Goal: Task Accomplishment & Management: Complete application form

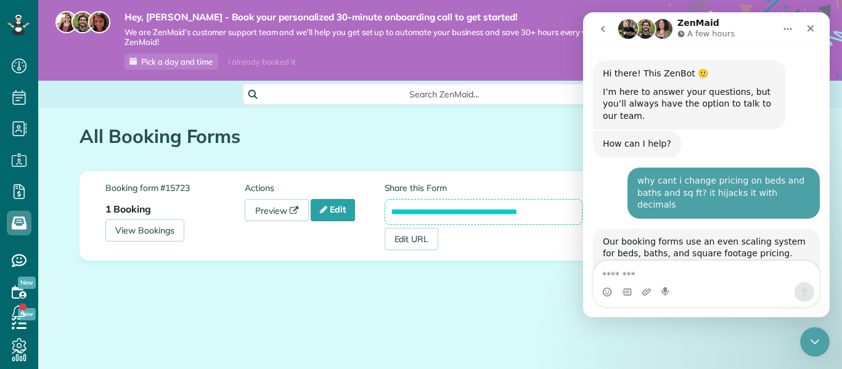
scroll to position [506, 0]
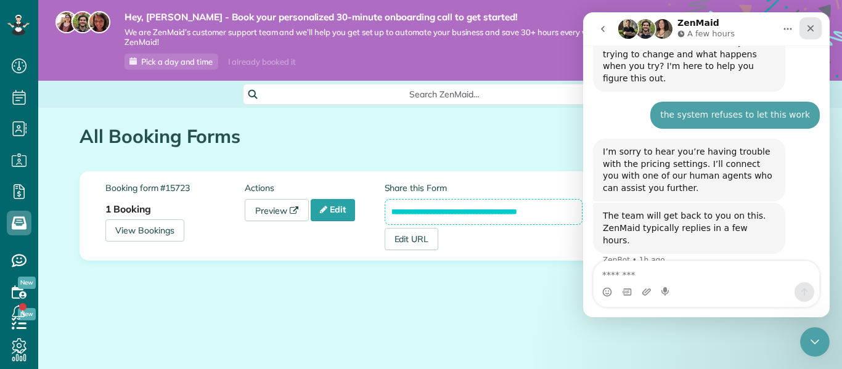
click at [808, 26] on icon "Close" at bounding box center [810, 28] width 7 height 7
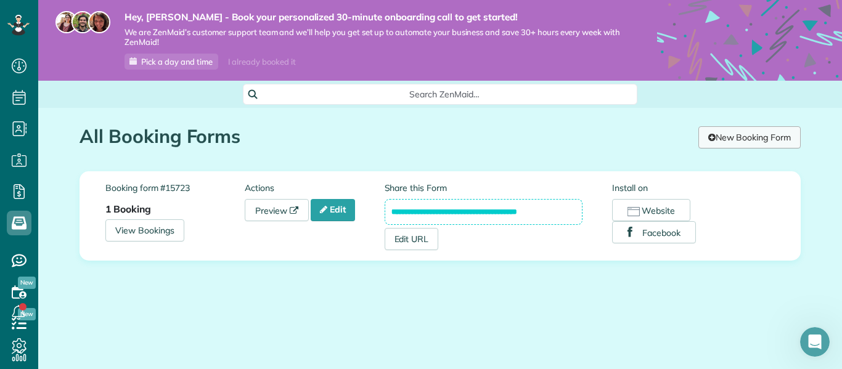
click at [768, 145] on link "New Booking Form" at bounding box center [749, 137] width 102 height 22
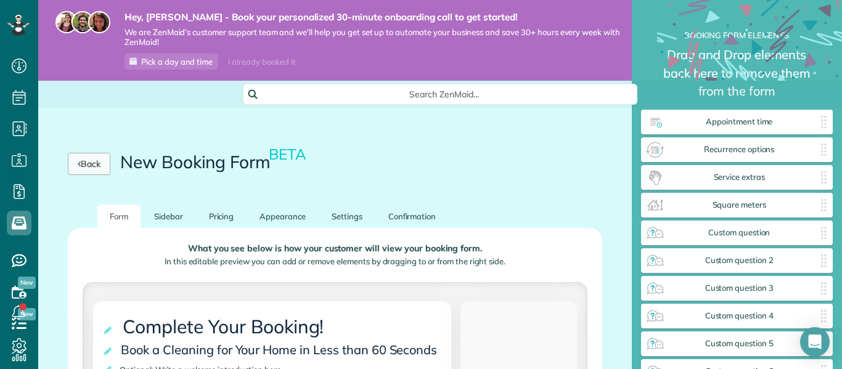
click at [105, 166] on link "Back" at bounding box center [89, 164] width 43 height 22
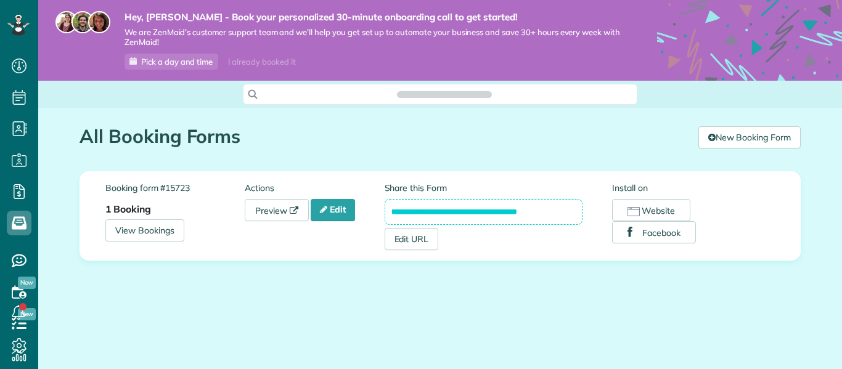
scroll to position [6, 6]
click at [760, 134] on link "New Booking Form" at bounding box center [749, 137] width 102 height 22
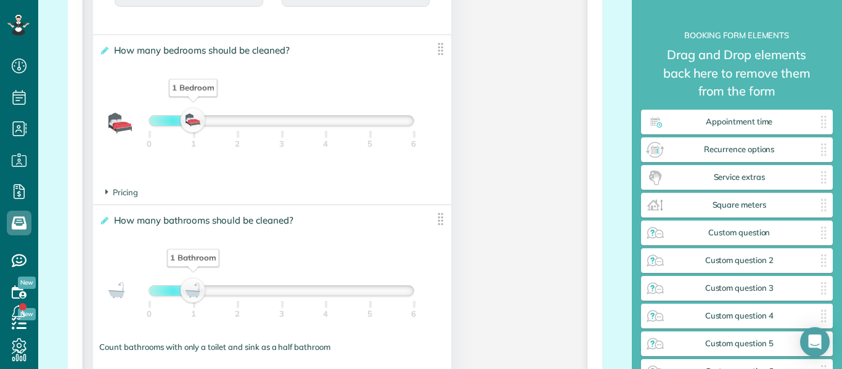
scroll to position [863, 0]
click at [119, 193] on span "Pricing" at bounding box center [121, 192] width 33 height 10
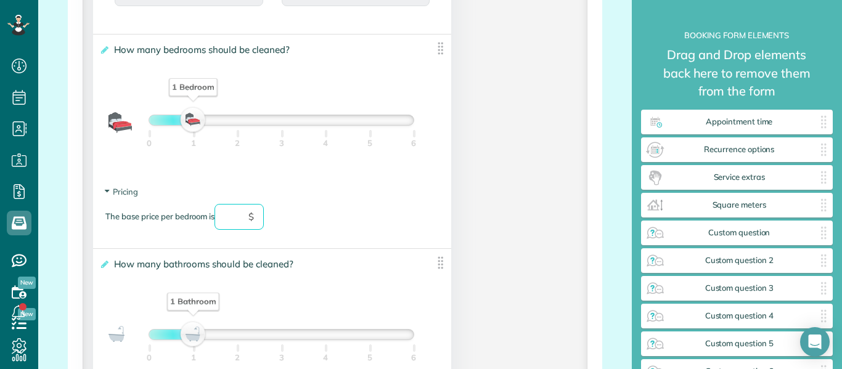
click at [236, 216] on input "text" at bounding box center [238, 217] width 49 height 26
type input "**"
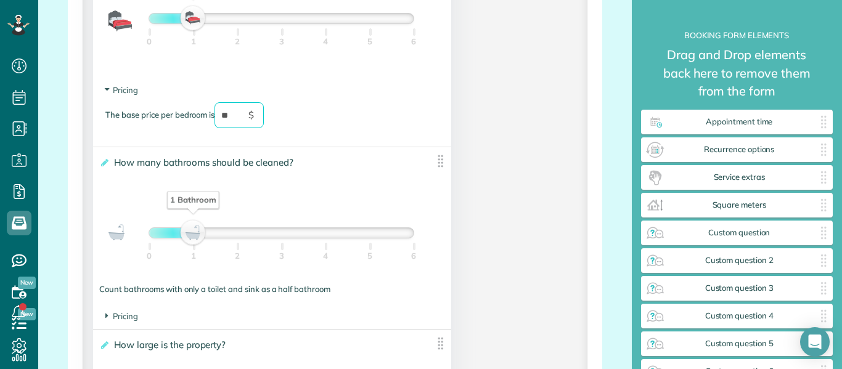
scroll to position [986, 0]
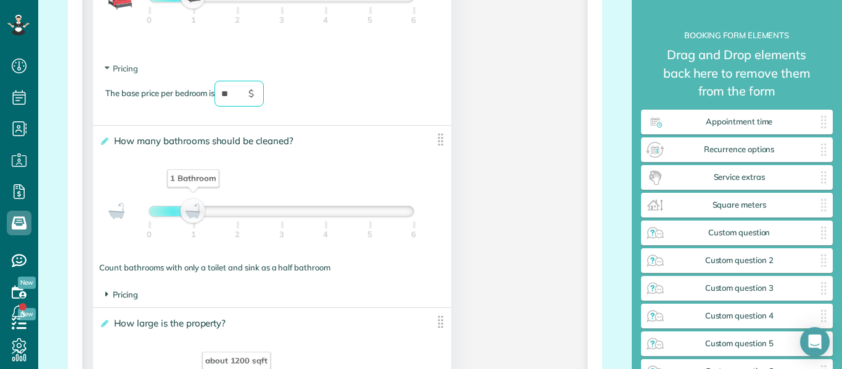
click at [120, 296] on span "Pricing" at bounding box center [121, 295] width 33 height 10
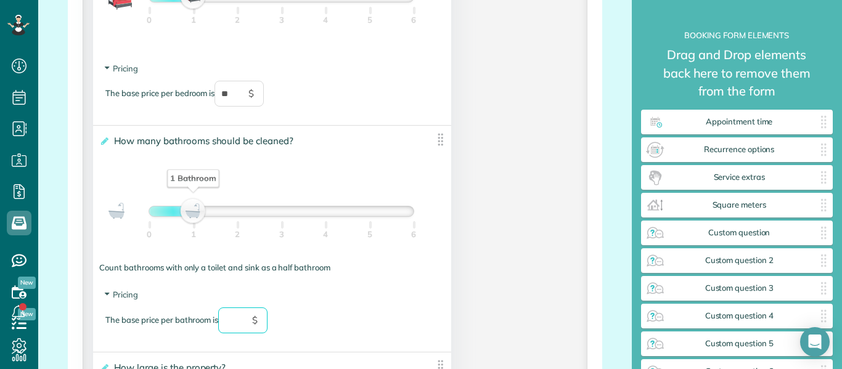
click at [240, 320] on input "text" at bounding box center [242, 320] width 49 height 26
type input "**"
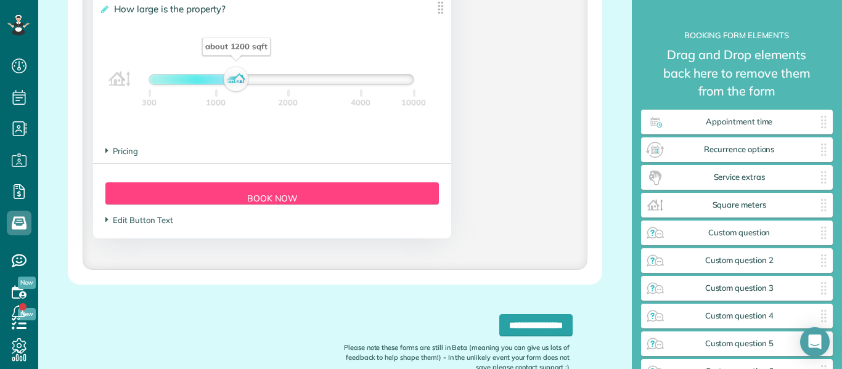
scroll to position [1355, 0]
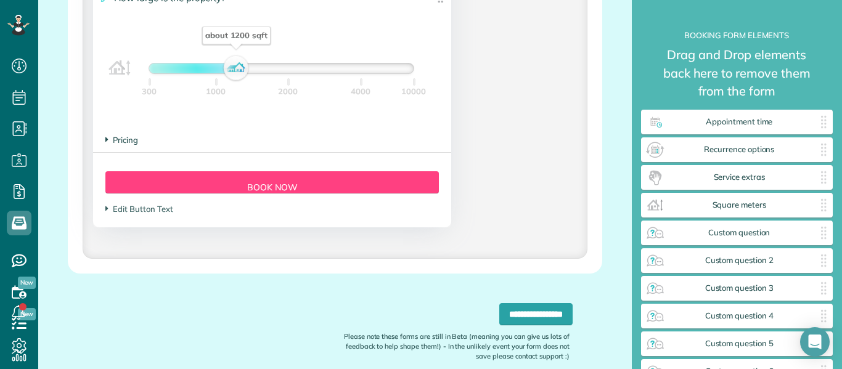
click at [130, 140] on span "Pricing" at bounding box center [121, 140] width 33 height 10
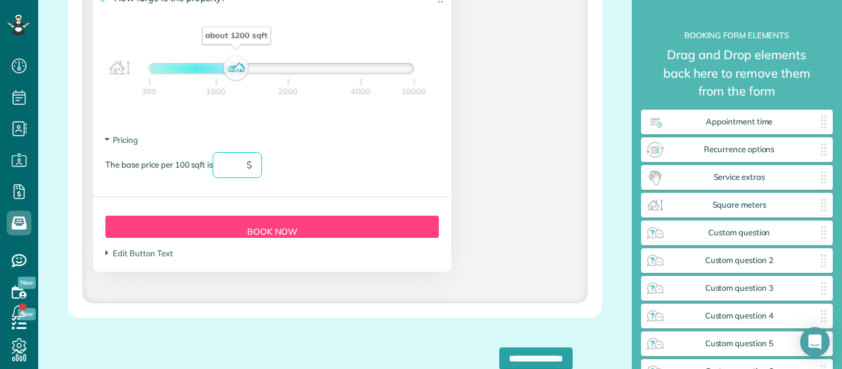
click at [242, 166] on input "text" at bounding box center [237, 165] width 49 height 26
type input "****"
click at [499, 356] on input "**********" at bounding box center [535, 358] width 73 height 22
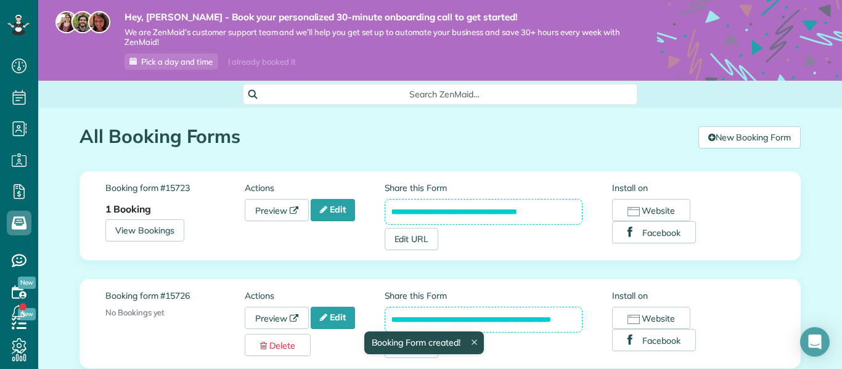
scroll to position [62, 0]
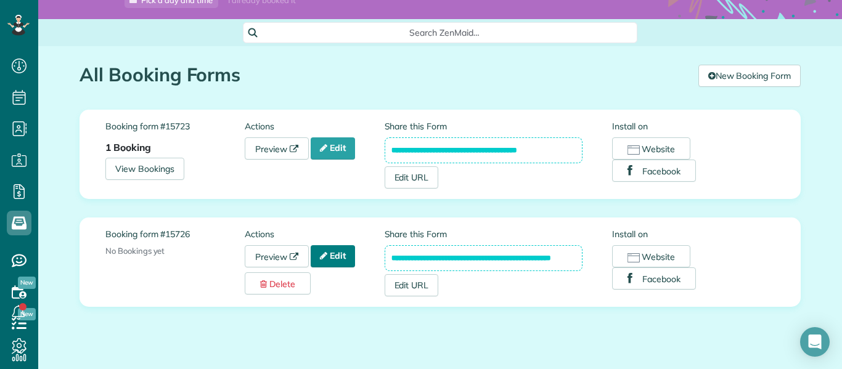
click at [335, 261] on link "Edit" at bounding box center [333, 256] width 44 height 22
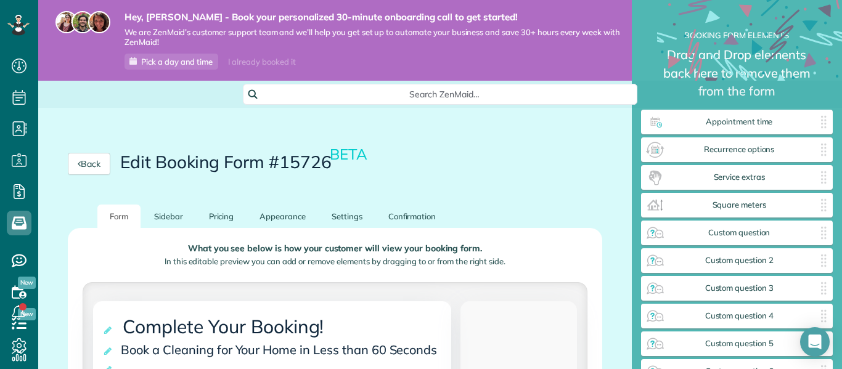
click at [91, 177] on div "Back Edit Booking Form #15726 BETA" at bounding box center [334, 163] width 593 height 81
click at [90, 160] on link "Back" at bounding box center [89, 164] width 43 height 22
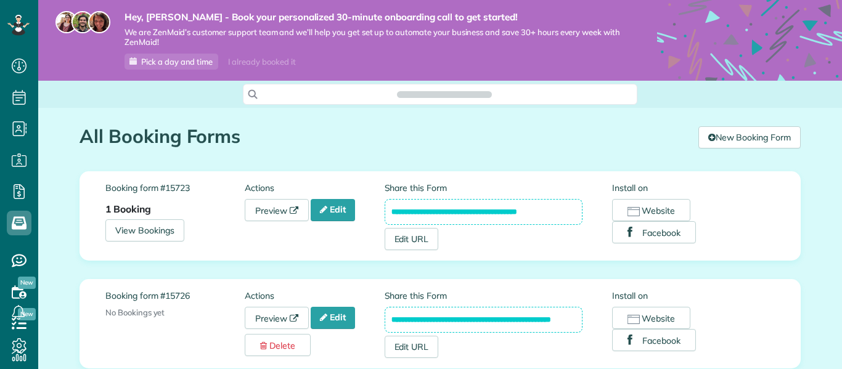
scroll to position [6, 6]
click at [263, 314] on link "Preview" at bounding box center [277, 318] width 64 height 22
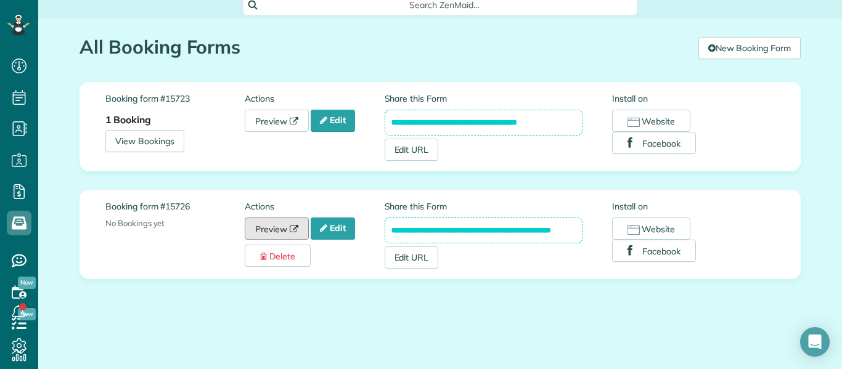
scroll to position [92, 0]
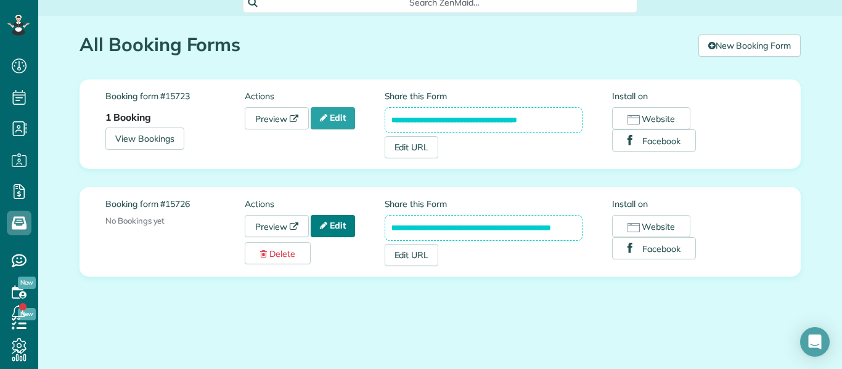
click at [324, 223] on icon at bounding box center [323, 225] width 7 height 9
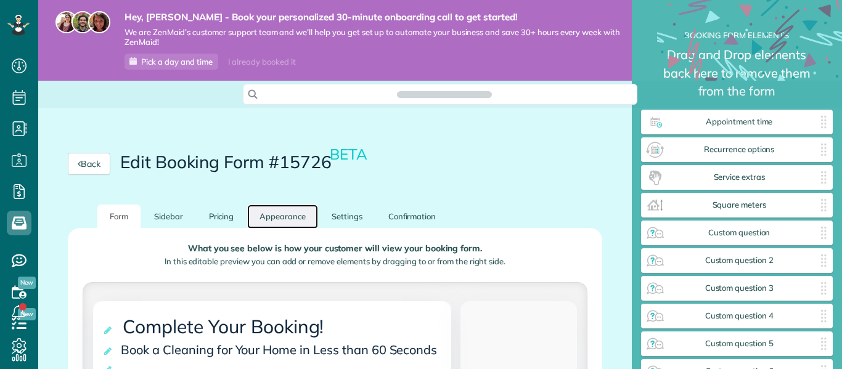
click at [279, 223] on link "Appearance" at bounding box center [282, 217] width 71 height 24
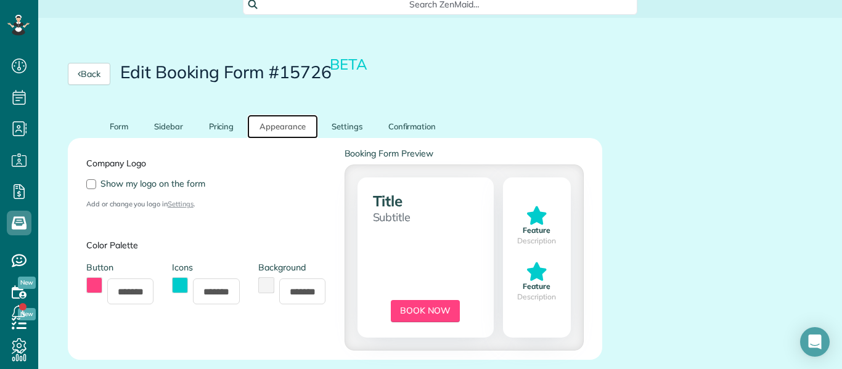
scroll to position [123, 0]
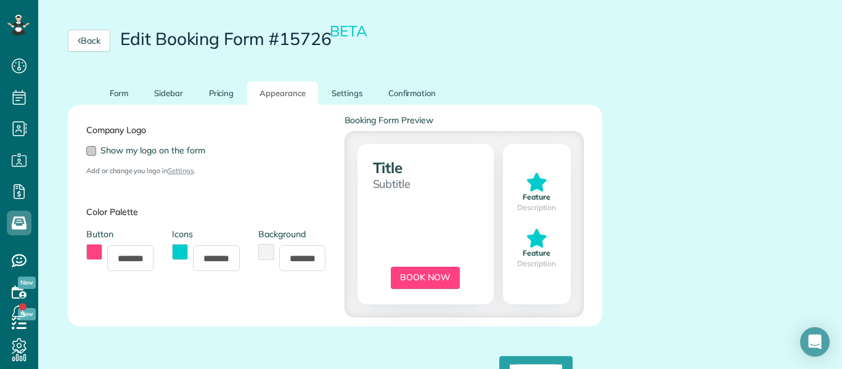
click at [94, 149] on div at bounding box center [91, 151] width 10 height 10
click at [187, 171] on link "Settings" at bounding box center [181, 170] width 26 height 9
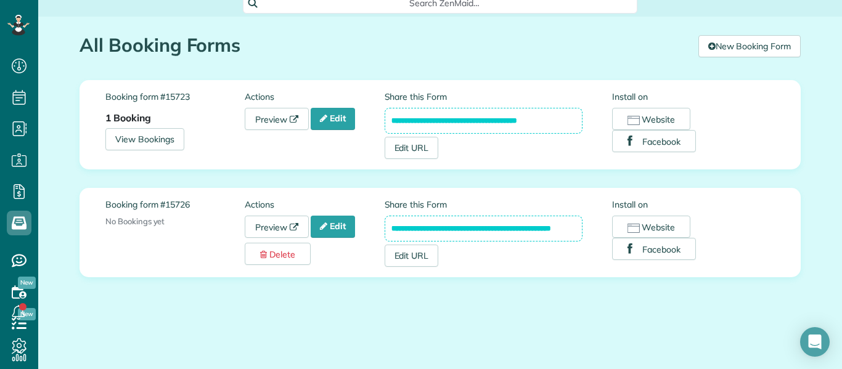
scroll to position [92, 0]
click at [327, 222] on link "Edit" at bounding box center [333, 226] width 44 height 22
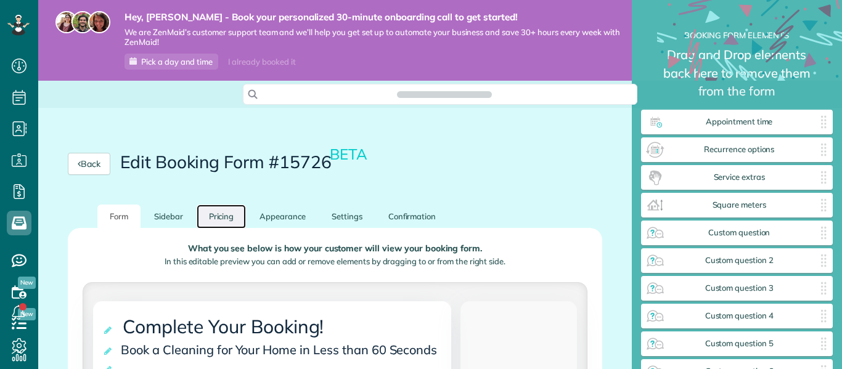
click at [214, 217] on link "Pricing" at bounding box center [222, 217] width 50 height 24
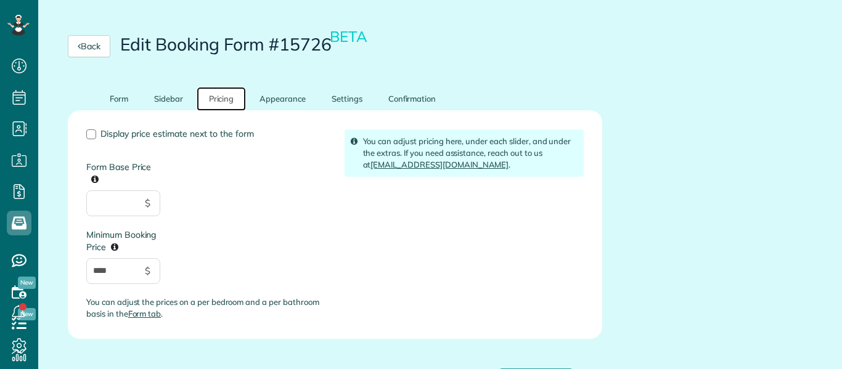
scroll to position [123, 0]
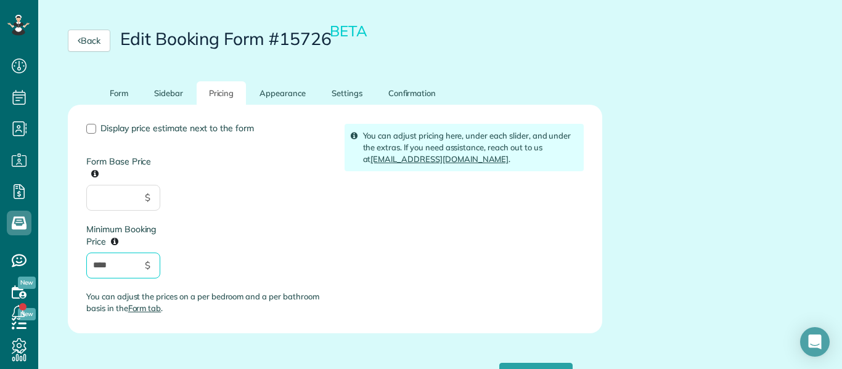
click at [95, 266] on input "****" at bounding box center [123, 266] width 74 height 26
type input "******"
click at [218, 223] on div "Display price estimate next to the form Form Base Price $ Minimum Booking Price…" at bounding box center [206, 224] width 258 height 200
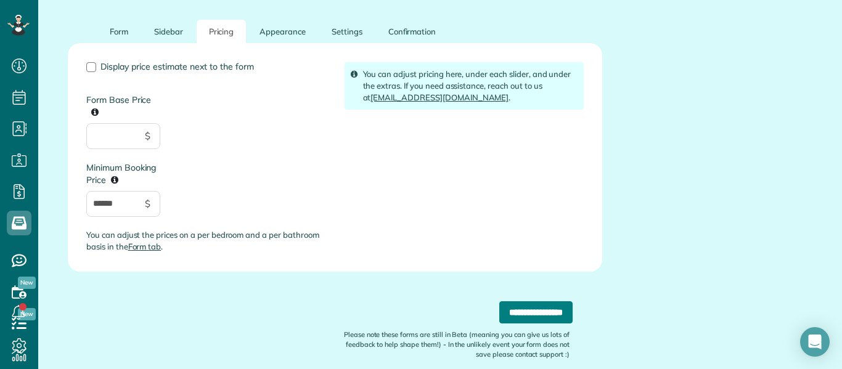
click at [539, 306] on input "**********" at bounding box center [535, 312] width 73 height 22
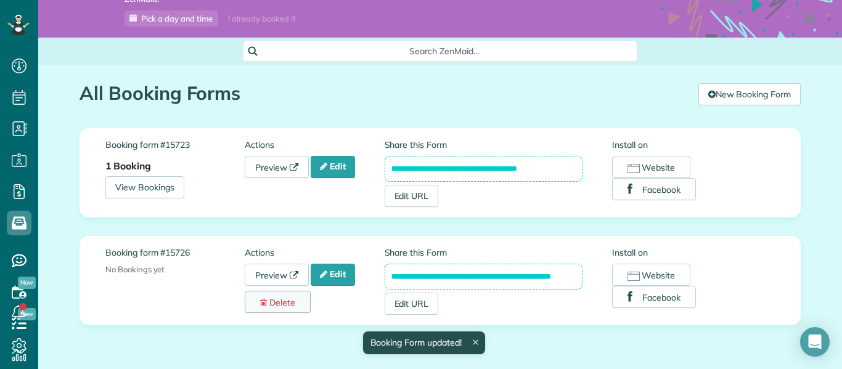
scroll to position [92, 0]
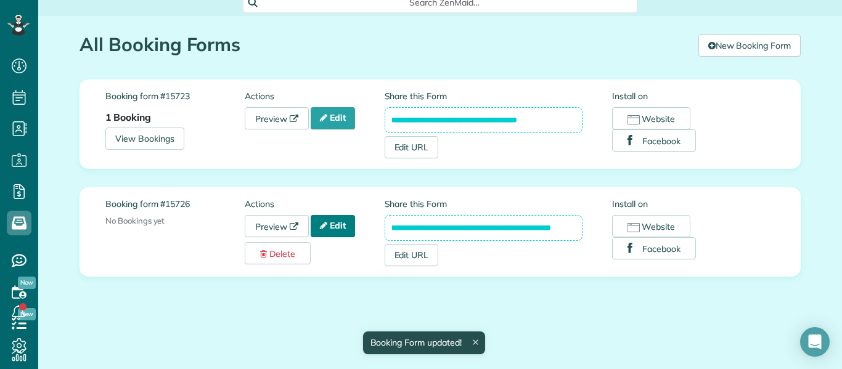
click at [323, 225] on icon at bounding box center [323, 225] width 7 height 9
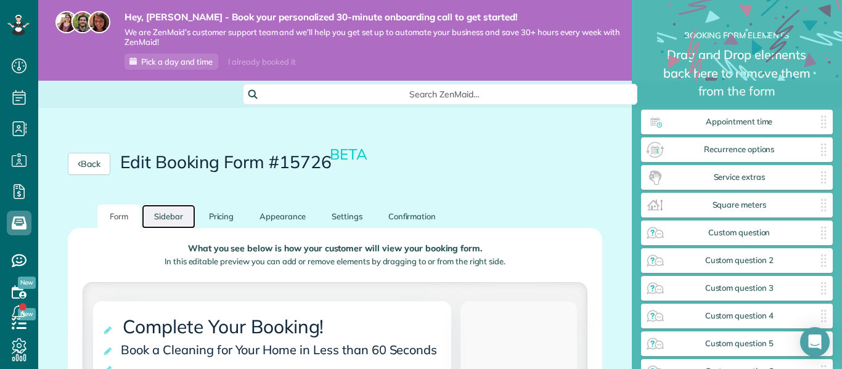
click at [171, 217] on link "Sidebar" at bounding box center [169, 217] width 54 height 24
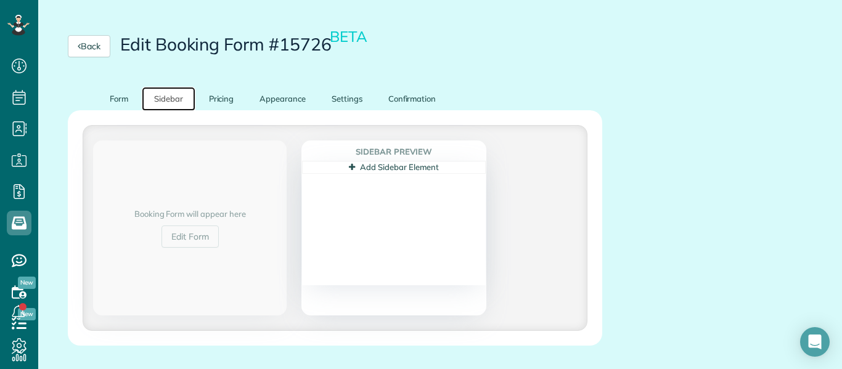
scroll to position [123, 0]
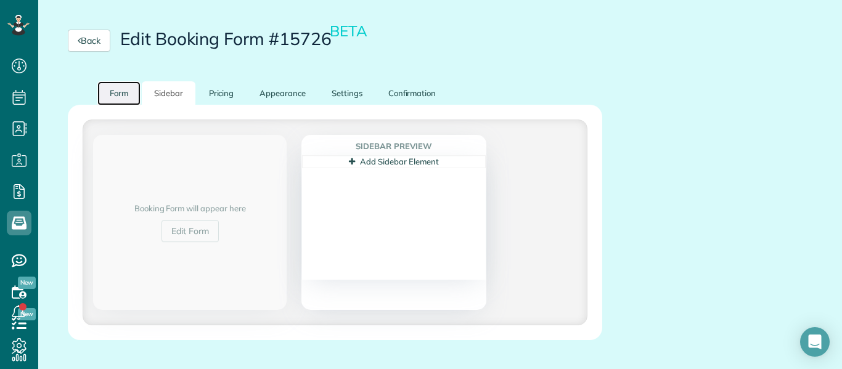
click at [126, 92] on link "Form" at bounding box center [118, 93] width 43 height 24
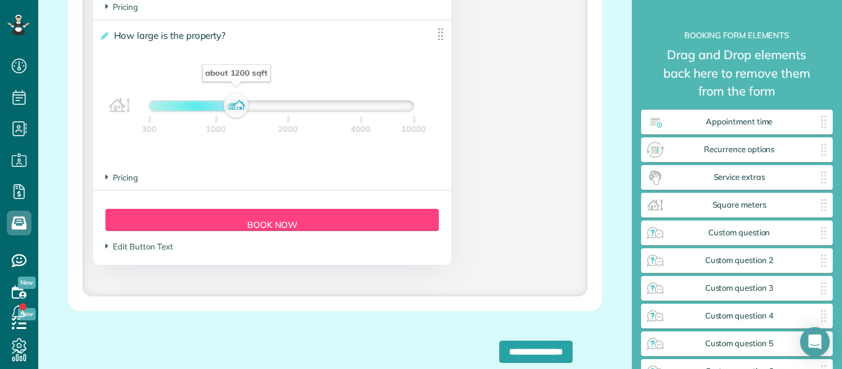
scroll to position [1232, 0]
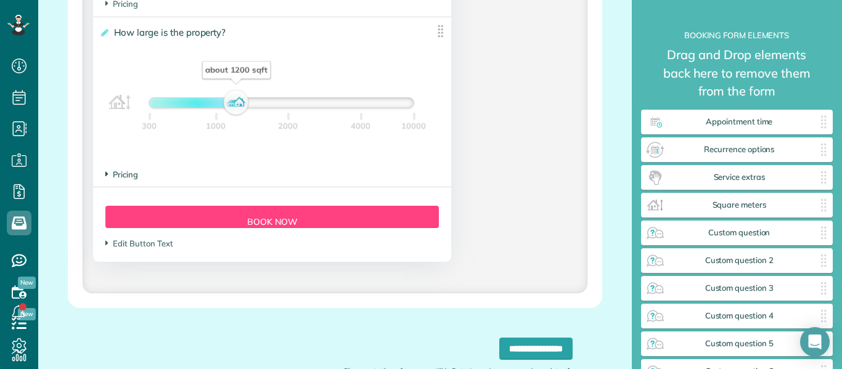
click at [127, 176] on span "Pricing" at bounding box center [121, 174] width 33 height 10
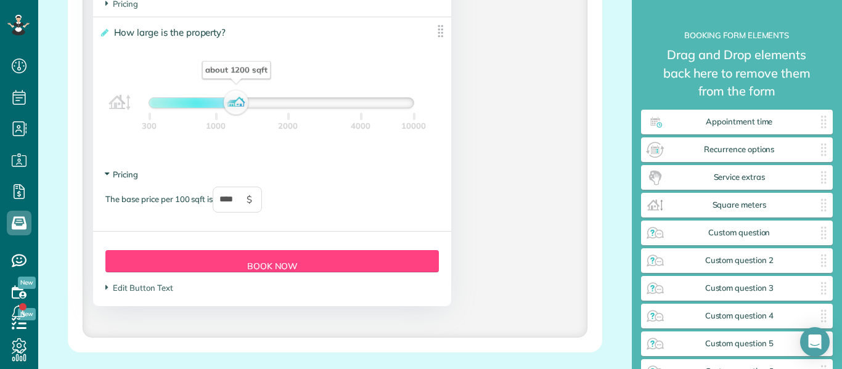
click at [127, 176] on span "Pricing" at bounding box center [121, 174] width 33 height 10
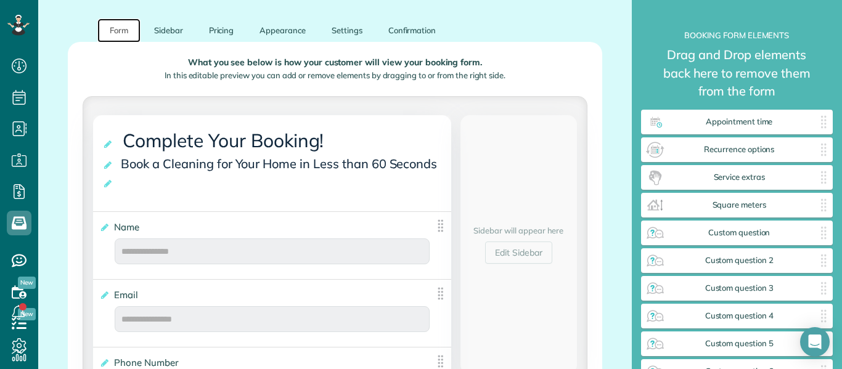
scroll to position [185, 0]
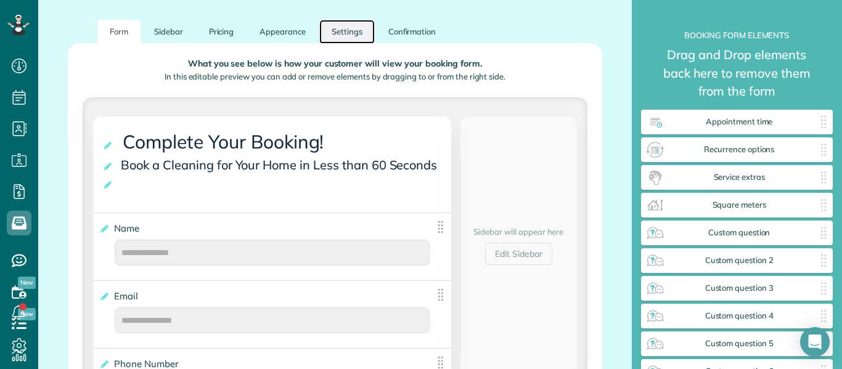
click at [335, 36] on link "Settings" at bounding box center [346, 32] width 55 height 24
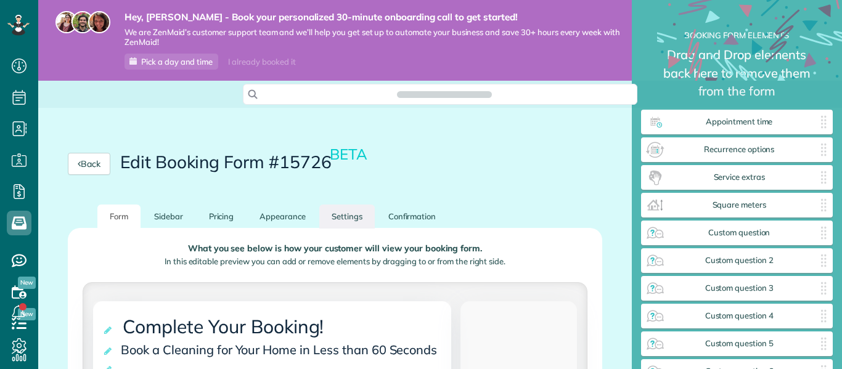
scroll to position [6, 1]
click at [351, 216] on link "Settings" at bounding box center [346, 217] width 55 height 24
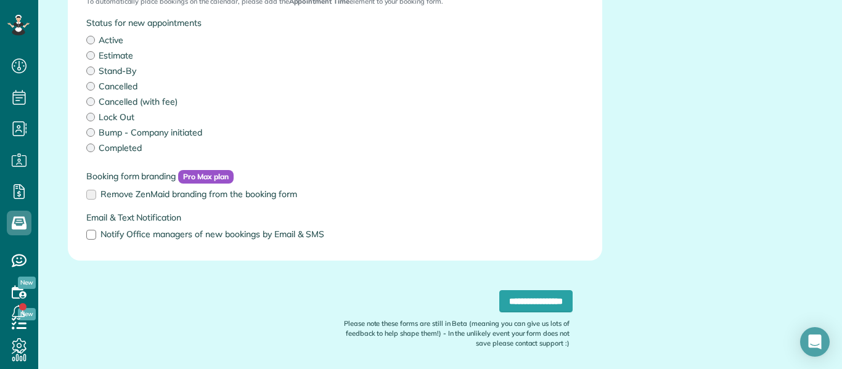
scroll to position [431, 0]
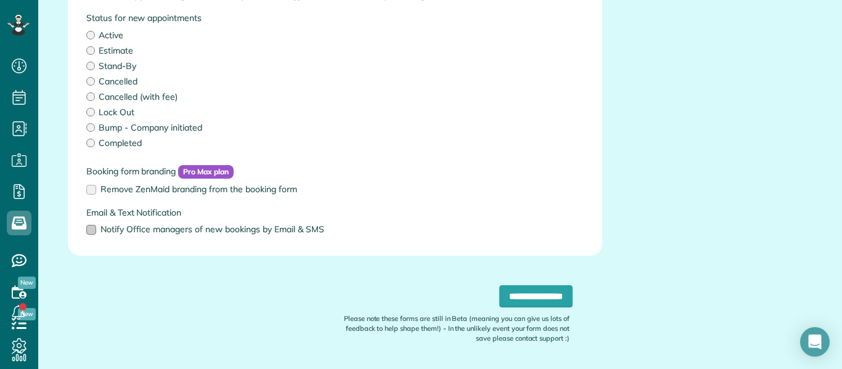
click at [89, 227] on div at bounding box center [91, 230] width 10 height 10
click at [525, 293] on input "**********" at bounding box center [535, 296] width 73 height 22
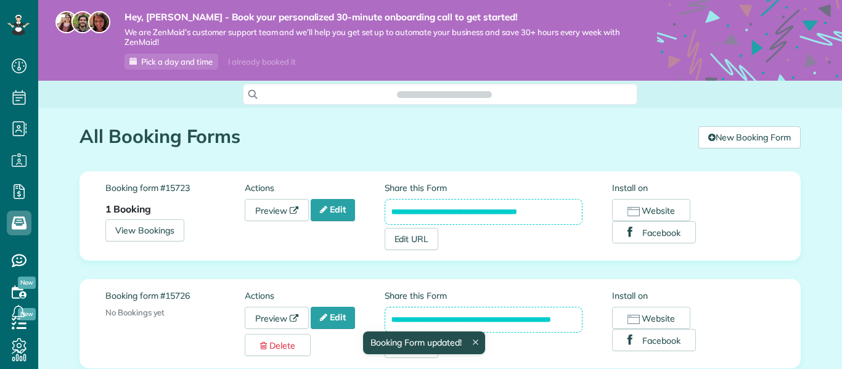
scroll to position [6, 6]
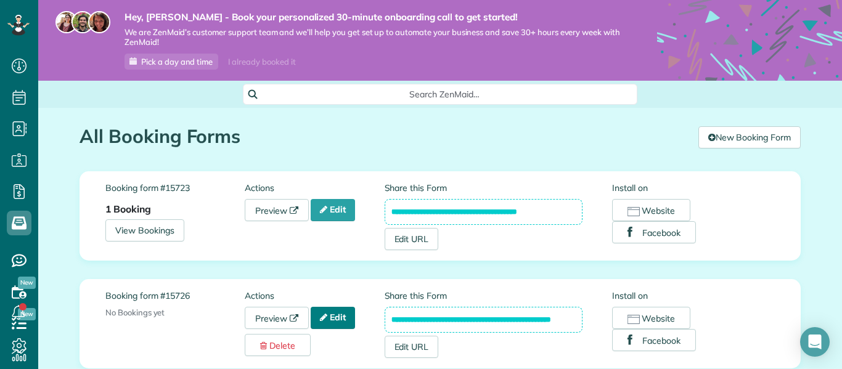
click at [327, 317] on link "Edit" at bounding box center [333, 318] width 44 height 22
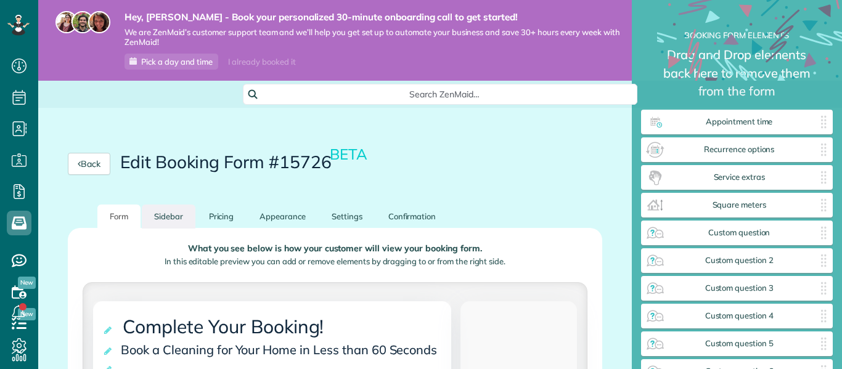
scroll to position [6, 1]
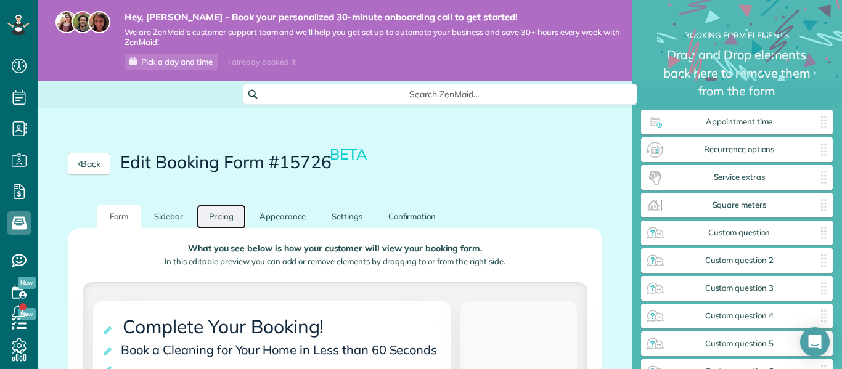
click at [214, 217] on link "Pricing" at bounding box center [222, 217] width 50 height 24
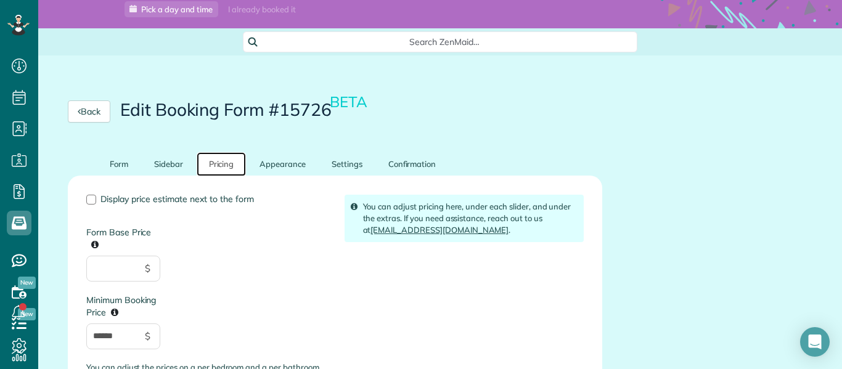
scroll to position [123, 0]
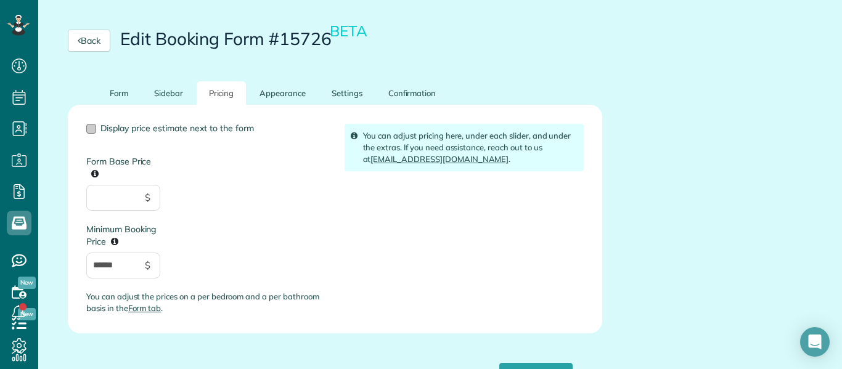
click at [94, 131] on div at bounding box center [91, 129] width 10 height 10
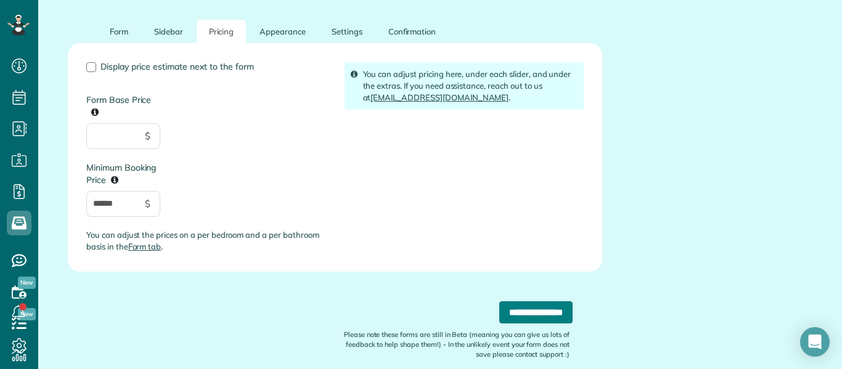
click at [503, 309] on input "**********" at bounding box center [535, 312] width 73 height 22
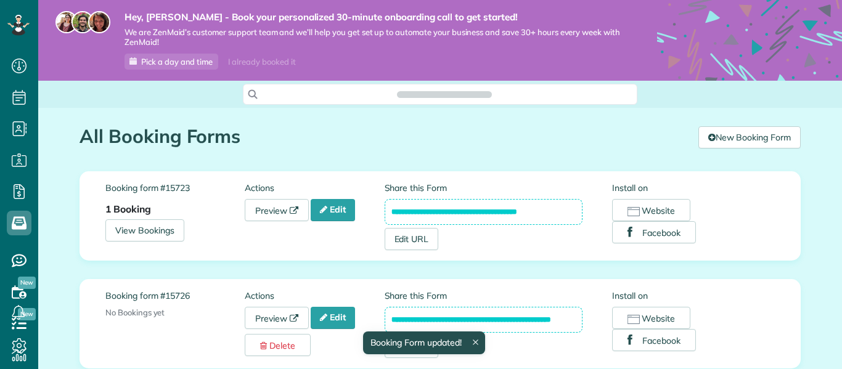
scroll to position [6, 6]
click at [290, 317] on icon at bounding box center [294, 318] width 9 height 9
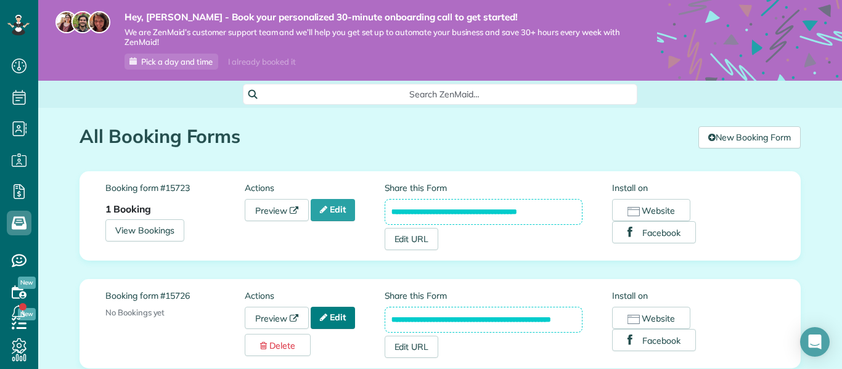
click at [331, 320] on link "Edit" at bounding box center [333, 318] width 44 height 22
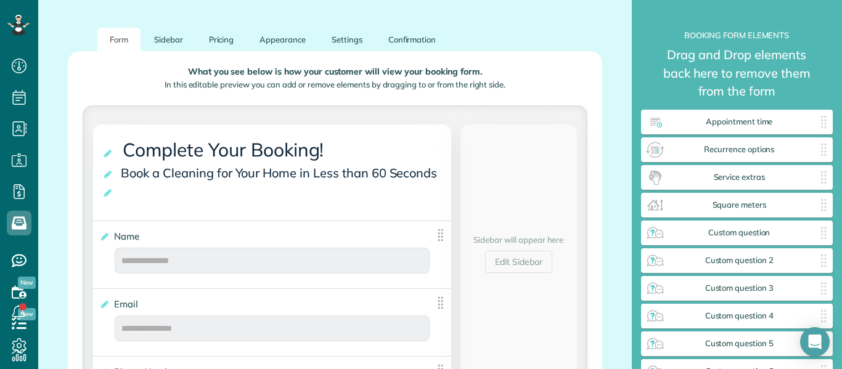
scroll to position [246, 0]
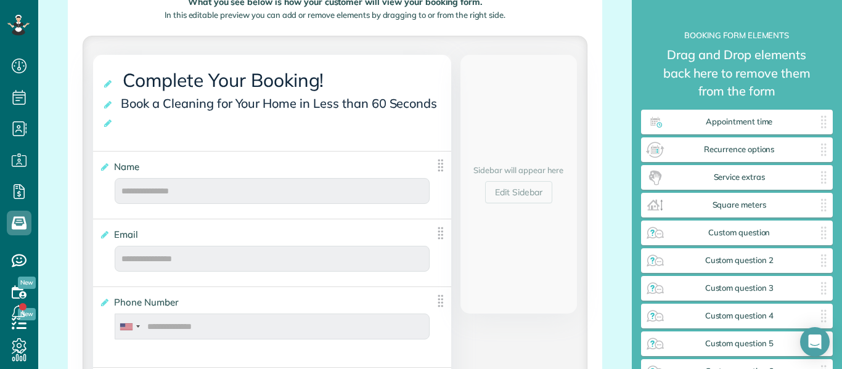
click at [192, 90] on span "Complete Your Booking!" at bounding box center [226, 80] width 212 height 30
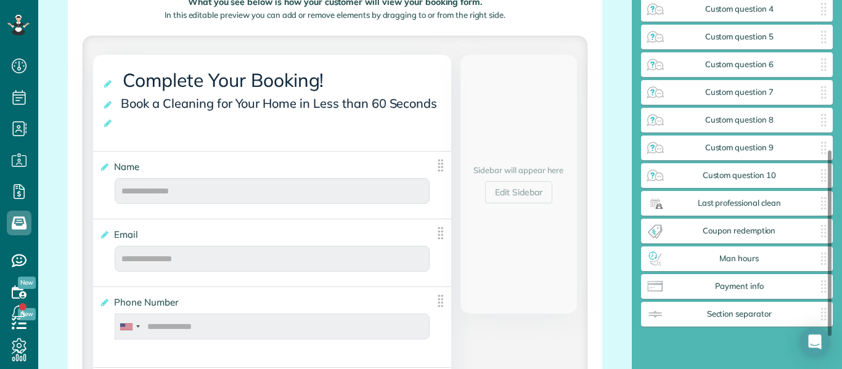
scroll to position [308, 0]
